Goal: Transaction & Acquisition: Purchase product/service

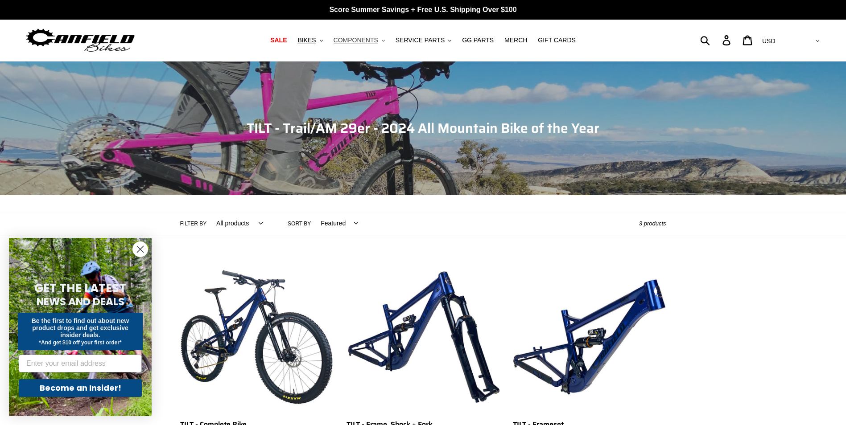
click at [374, 44] on span "COMPONENTS" at bounding box center [356, 41] width 45 height 8
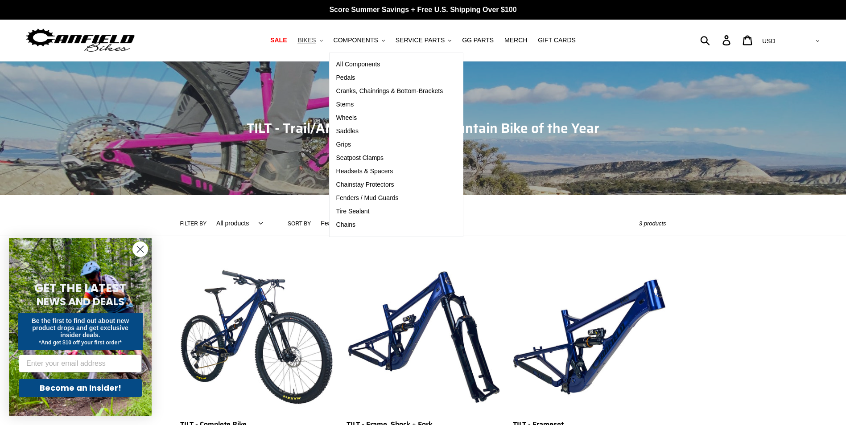
click at [315, 44] on span "BIKES" at bounding box center [306, 41] width 18 height 8
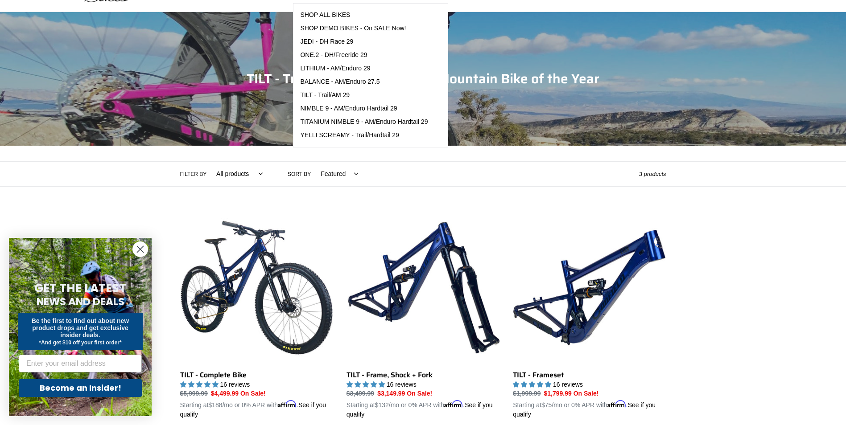
scroll to position [178, 0]
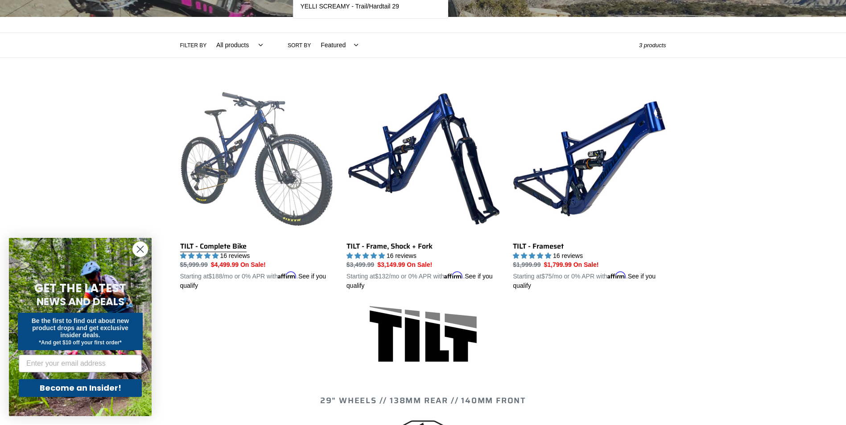
click at [271, 163] on link "TILT - Complete Bike" at bounding box center [256, 186] width 153 height 209
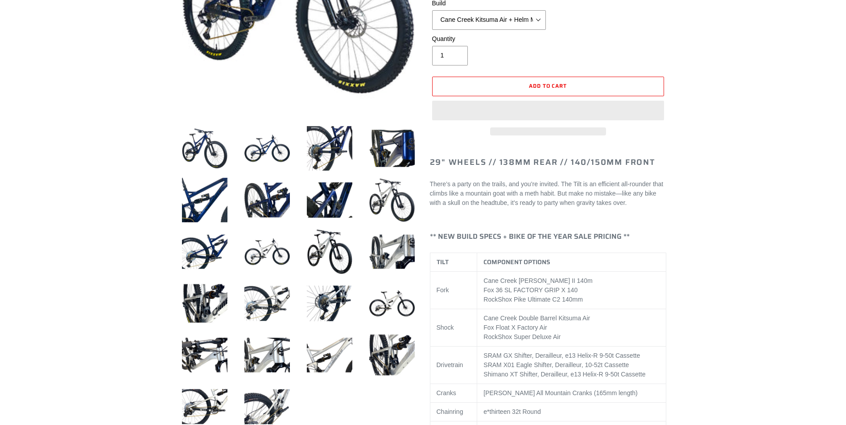
select select "highest-rating"
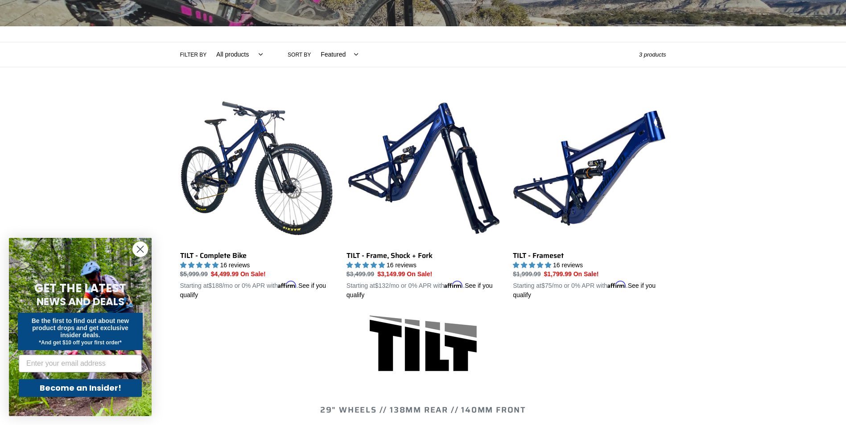
scroll to position [178, 0]
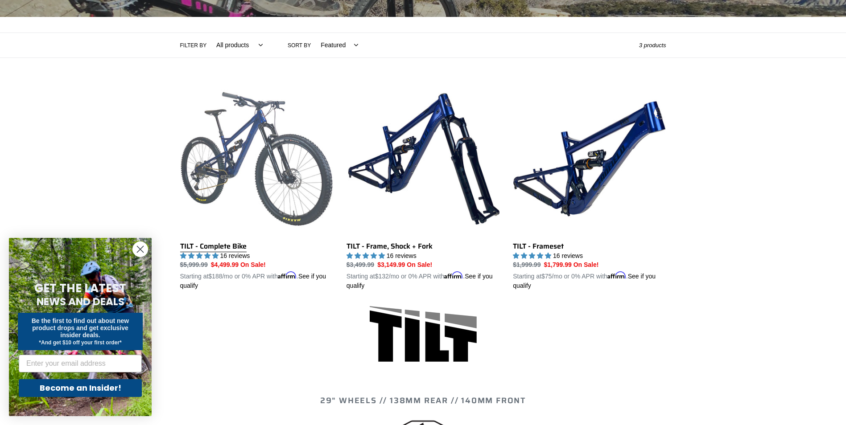
click at [274, 140] on link "TILT - Complete Bike" at bounding box center [256, 186] width 153 height 209
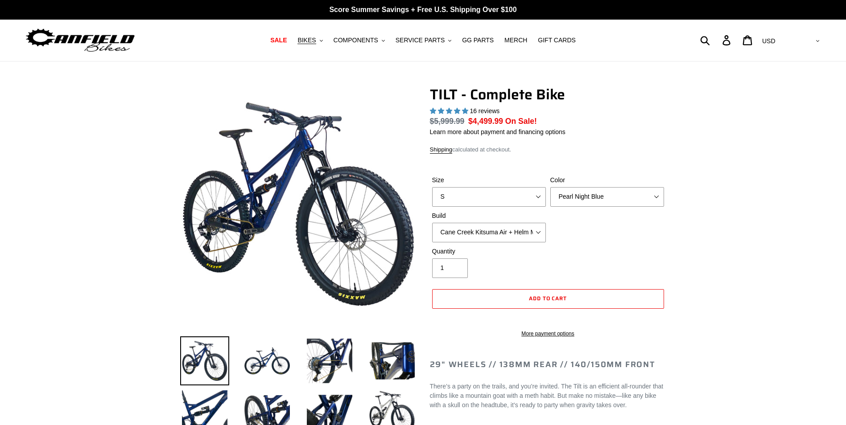
select select "highest-rating"
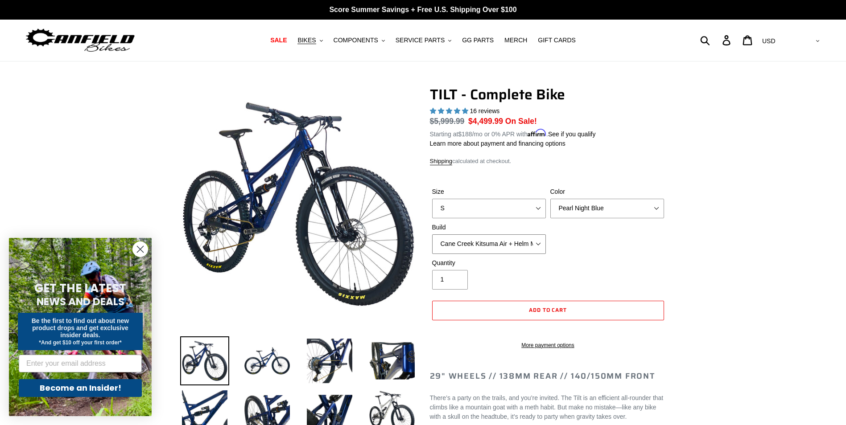
click at [492, 247] on select "Cane Creek Kitsuma Air + Helm MKII 140 + SRAM GX Cane Creek Kitsuma Air + Helm …" at bounding box center [489, 245] width 114 height 20
